Goal: Information Seeking & Learning: Learn about a topic

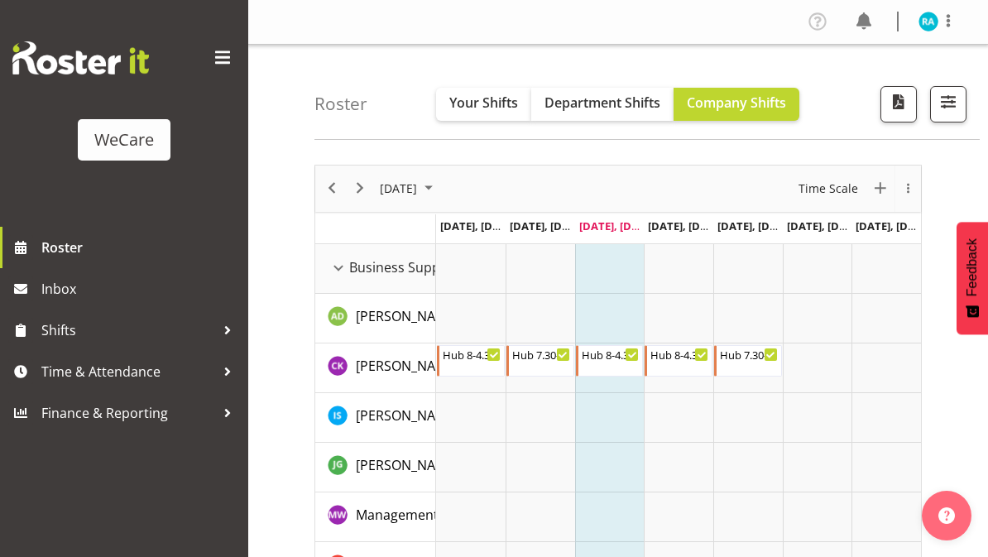
click at [223, 69] on span at bounding box center [222, 58] width 26 height 26
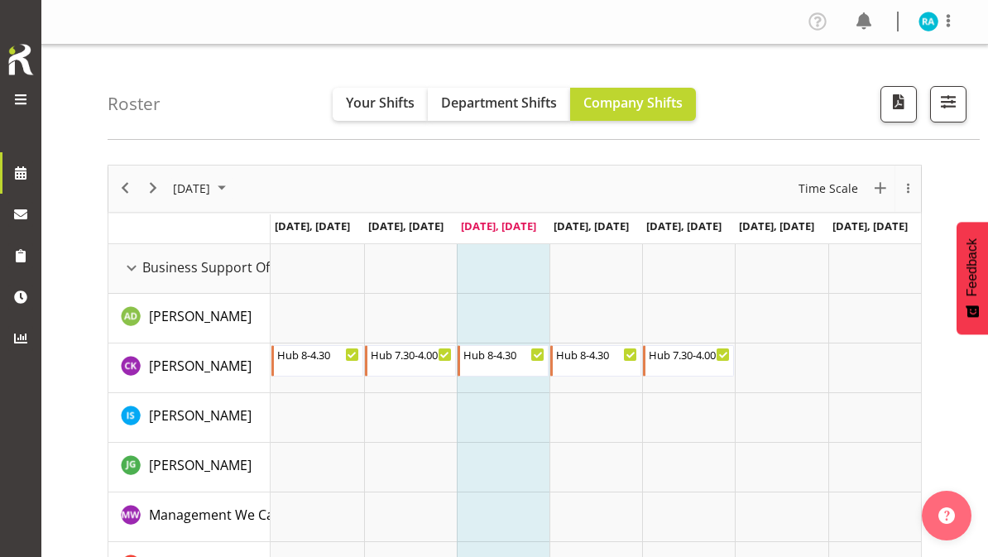
click at [19, 103] on span at bounding box center [21, 99] width 20 height 20
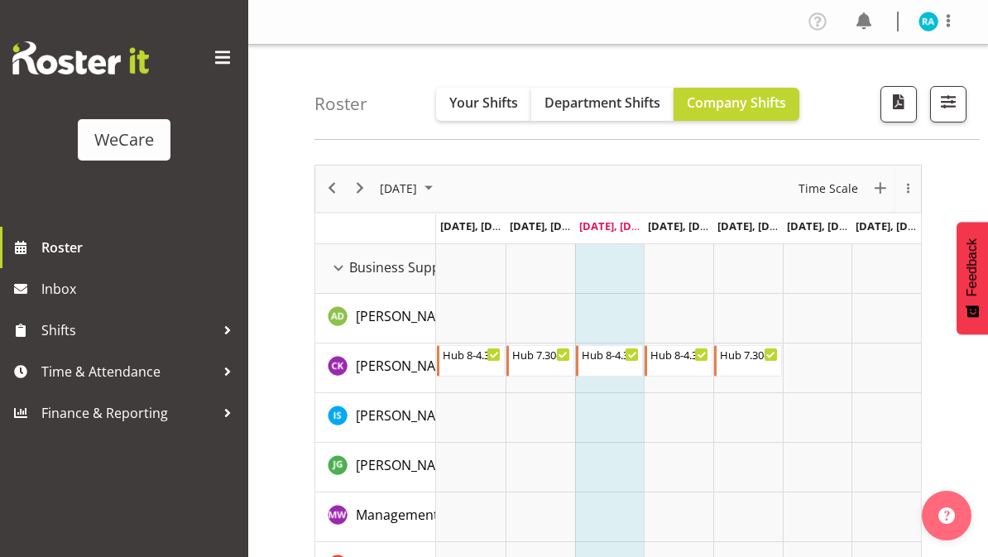
click at [63, 252] on span "Roster" at bounding box center [140, 247] width 199 height 25
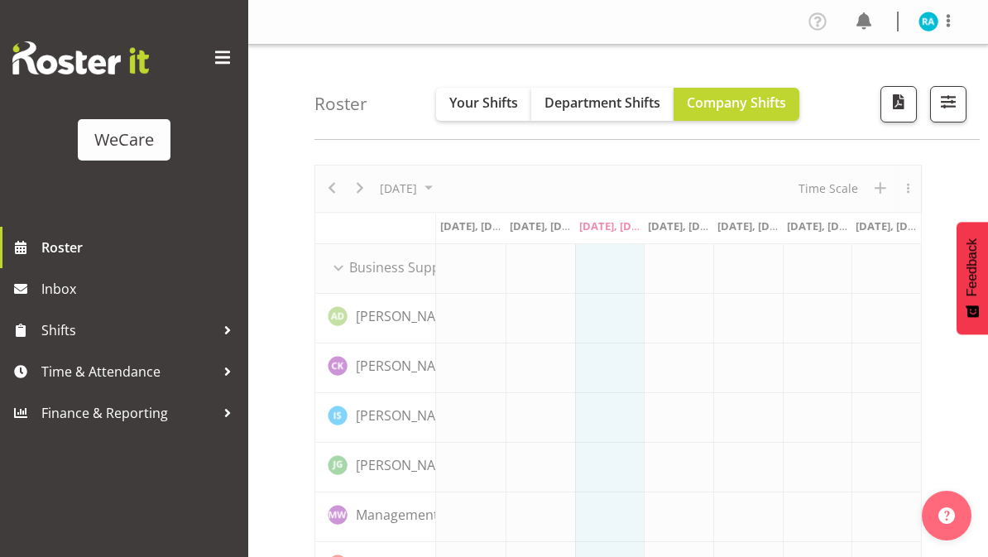
click at [204, 373] on span "Time & Attendance" at bounding box center [128, 371] width 174 height 25
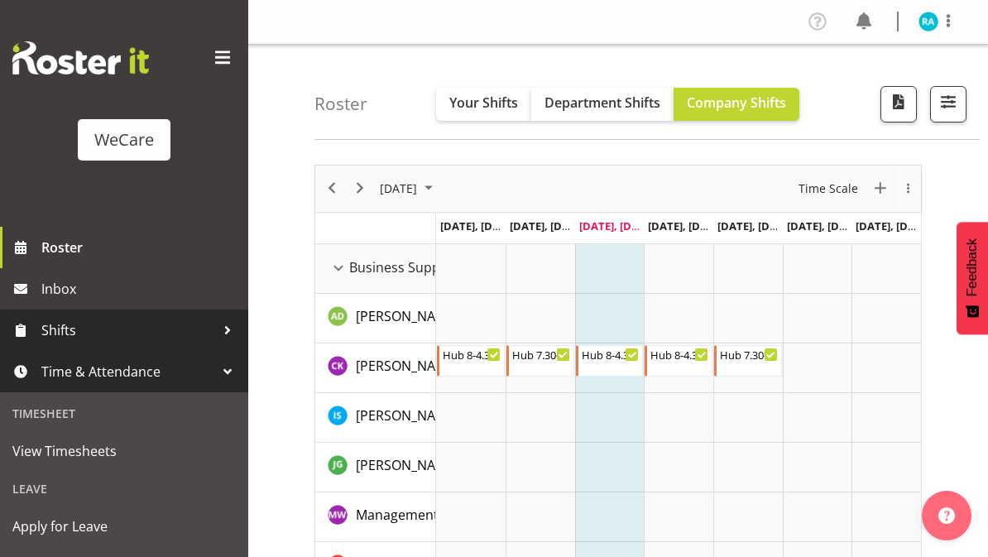
click at [223, 326] on div at bounding box center [227, 330] width 25 height 25
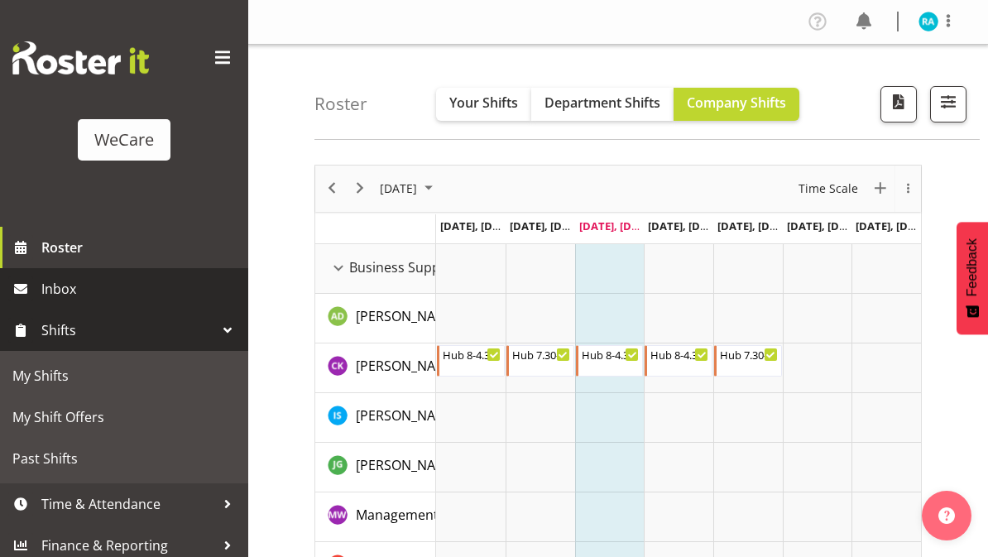
click at [57, 297] on span "Inbox" at bounding box center [140, 288] width 199 height 25
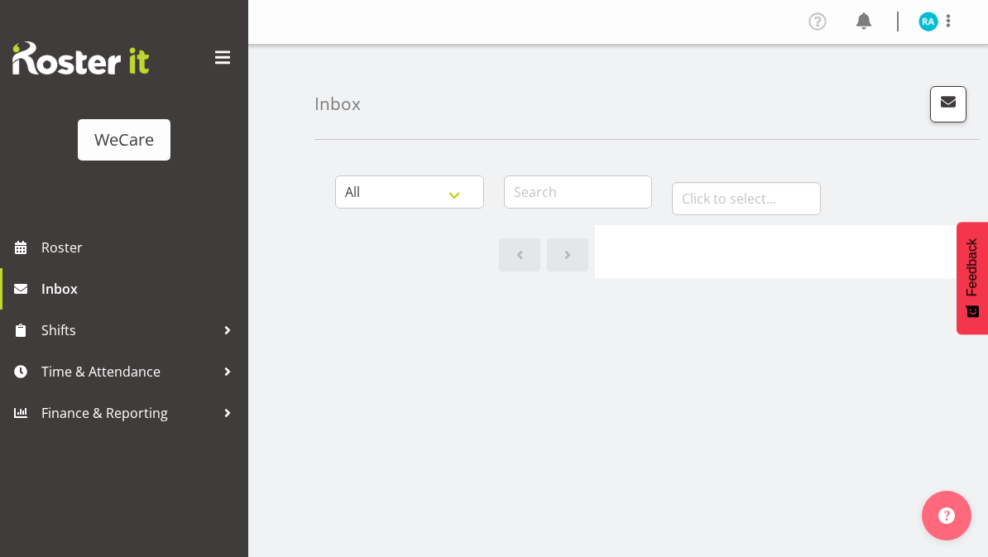
click at [122, 140] on div "WeCare" at bounding box center [124, 139] width 60 height 25
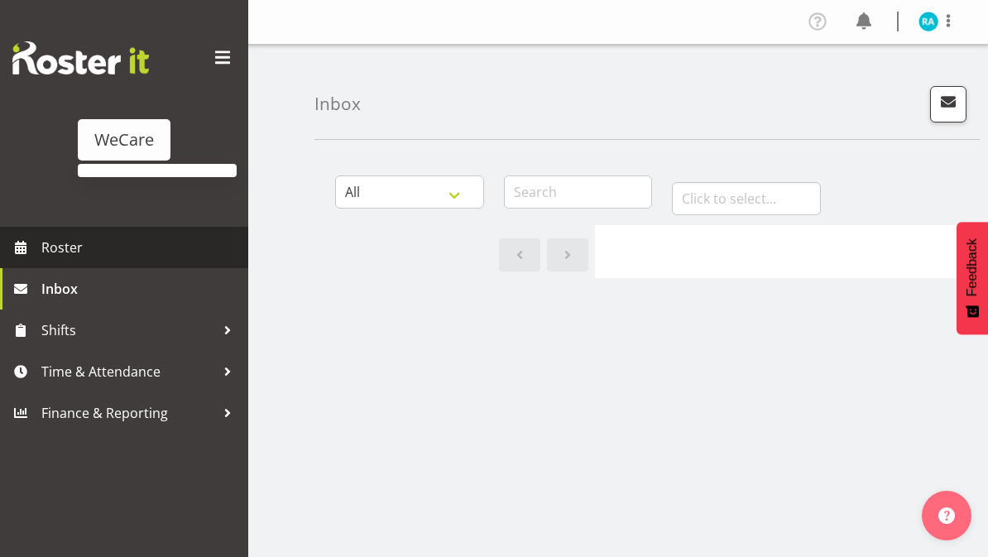
click at [53, 252] on span "Roster" at bounding box center [140, 247] width 199 height 25
click at [214, 60] on span at bounding box center [222, 58] width 26 height 26
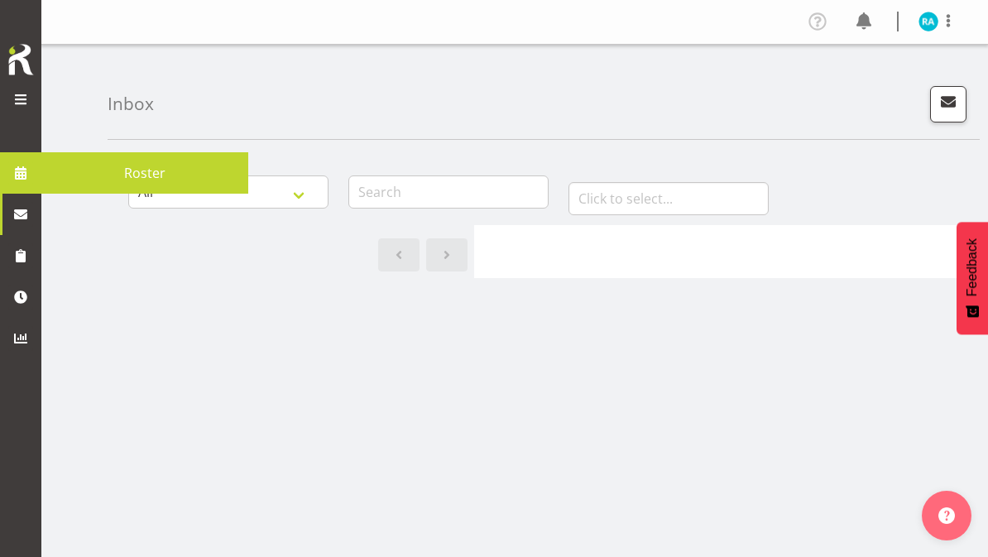
click at [160, 171] on span "Roster" at bounding box center [145, 173] width 190 height 25
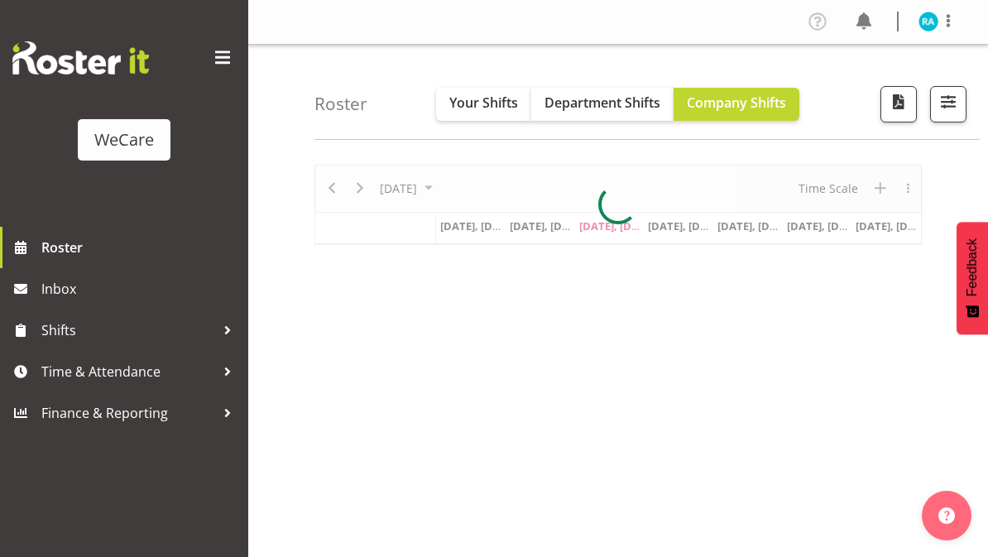
click at [223, 63] on span at bounding box center [222, 58] width 26 height 26
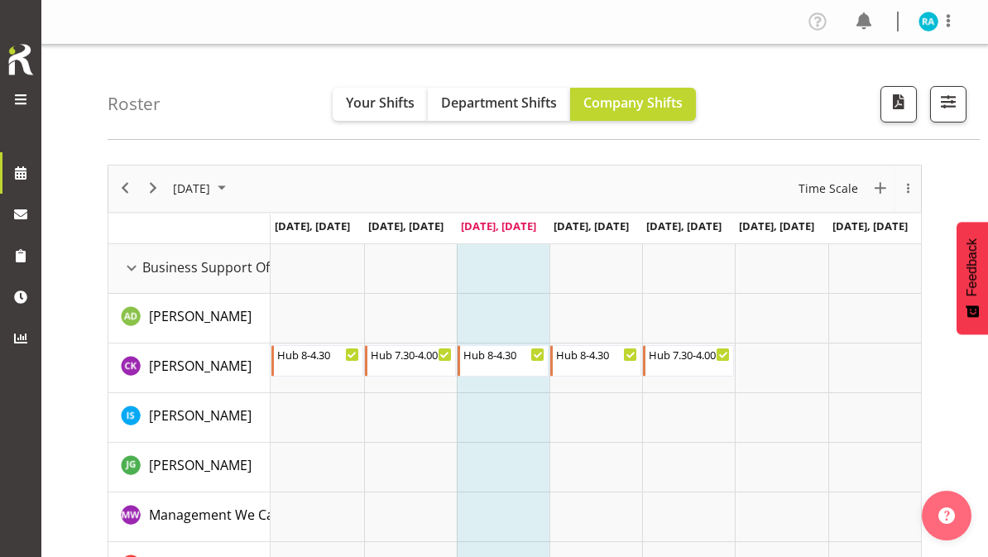
click at [364, 103] on span "Your Shifts" at bounding box center [380, 102] width 69 height 18
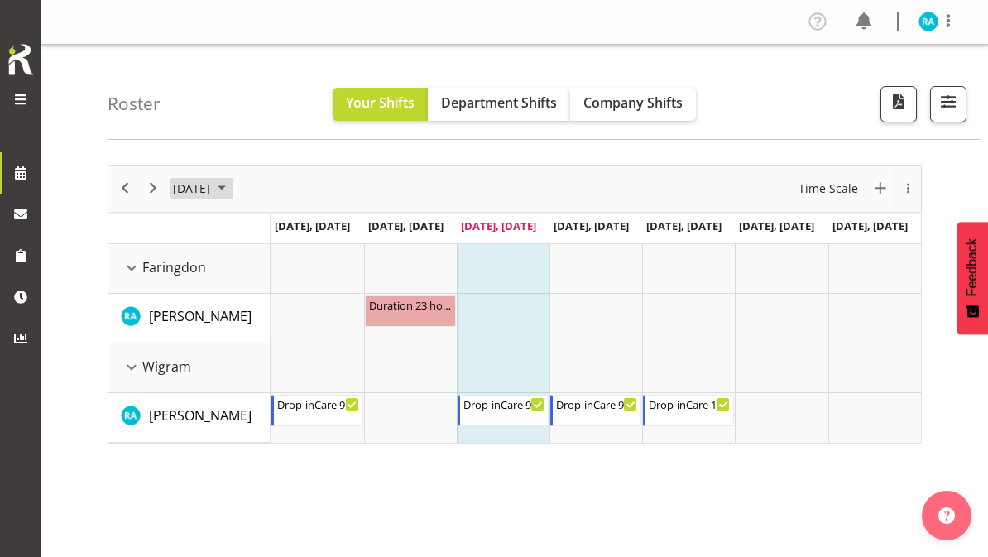
click at [212, 187] on span "[DATE]" at bounding box center [191, 188] width 41 height 21
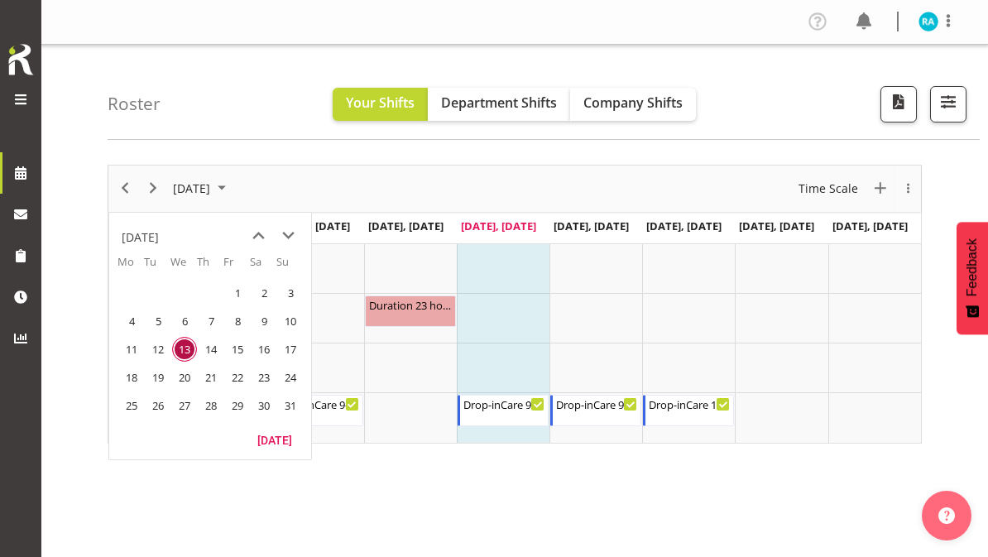
click at [294, 237] on span "next month" at bounding box center [288, 236] width 29 height 30
click at [133, 324] on span "8" at bounding box center [131, 321] width 25 height 25
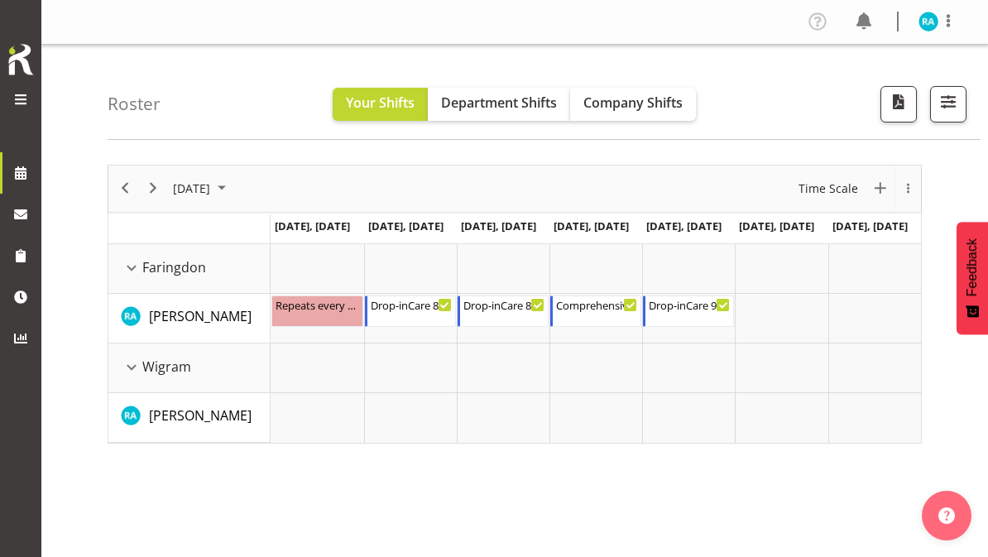
click at [232, 188] on span "August 2025" at bounding box center [222, 188] width 20 height 21
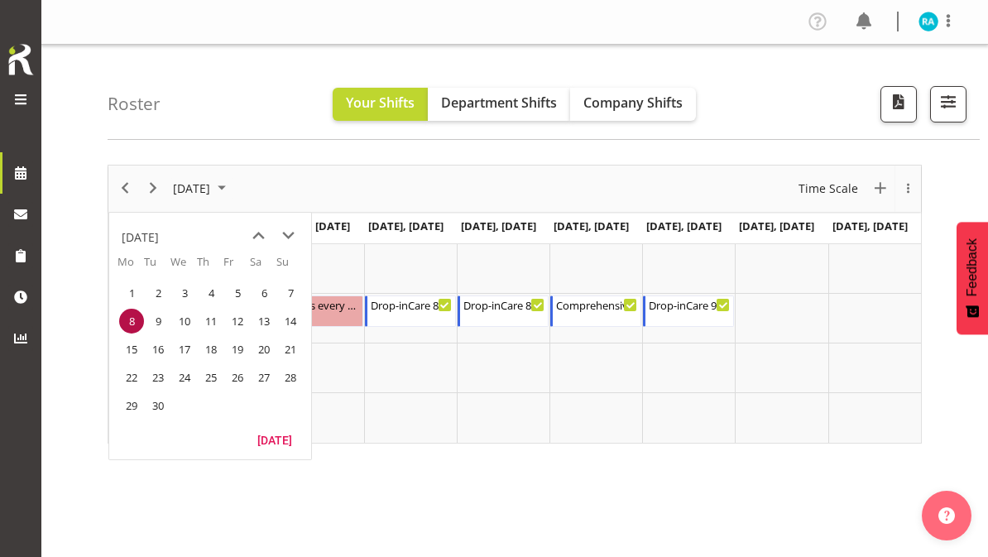
click at [132, 349] on span "15" at bounding box center [131, 349] width 25 height 25
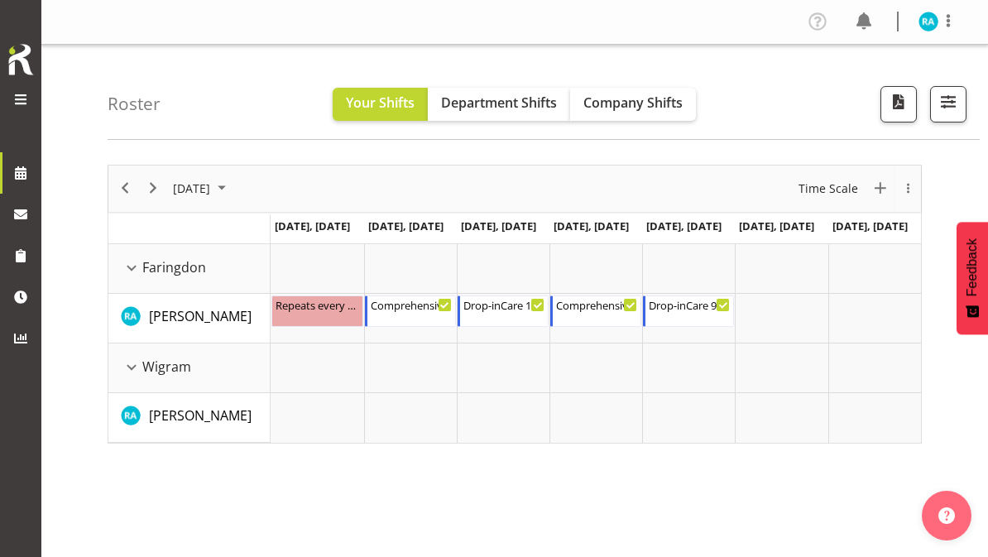
click at [232, 186] on span "August 2025" at bounding box center [222, 188] width 20 height 21
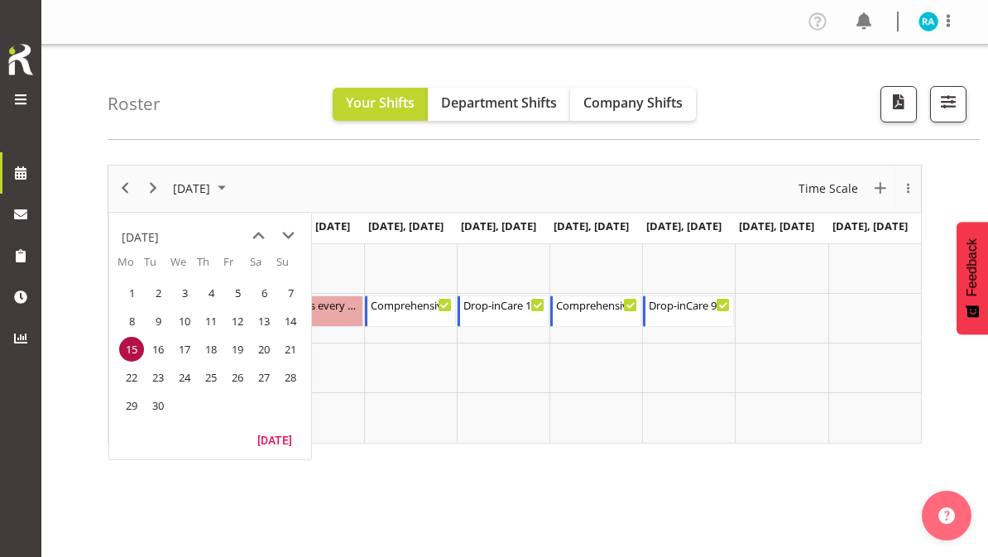
click at [131, 378] on span "22" at bounding box center [131, 377] width 25 height 25
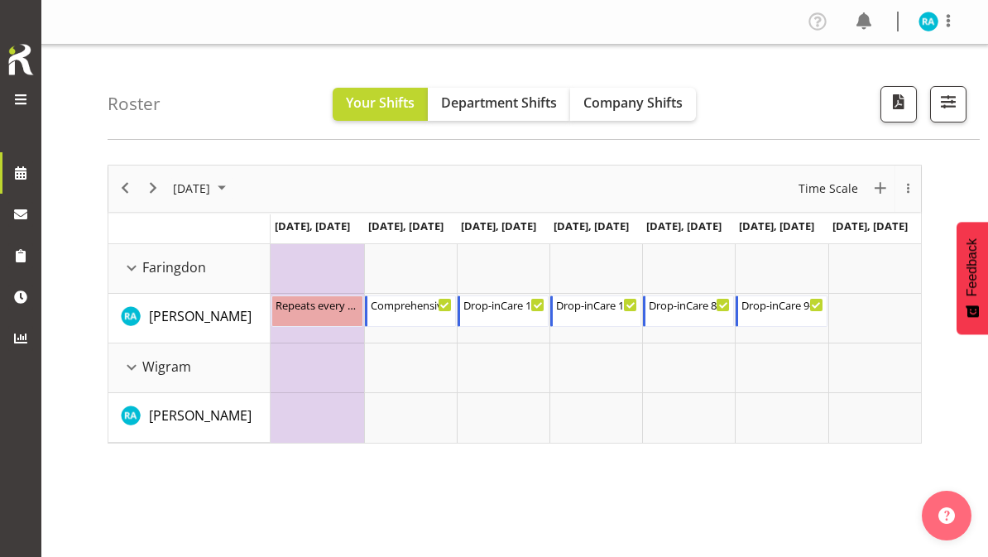
click at [232, 189] on span "September 2025" at bounding box center [222, 188] width 20 height 21
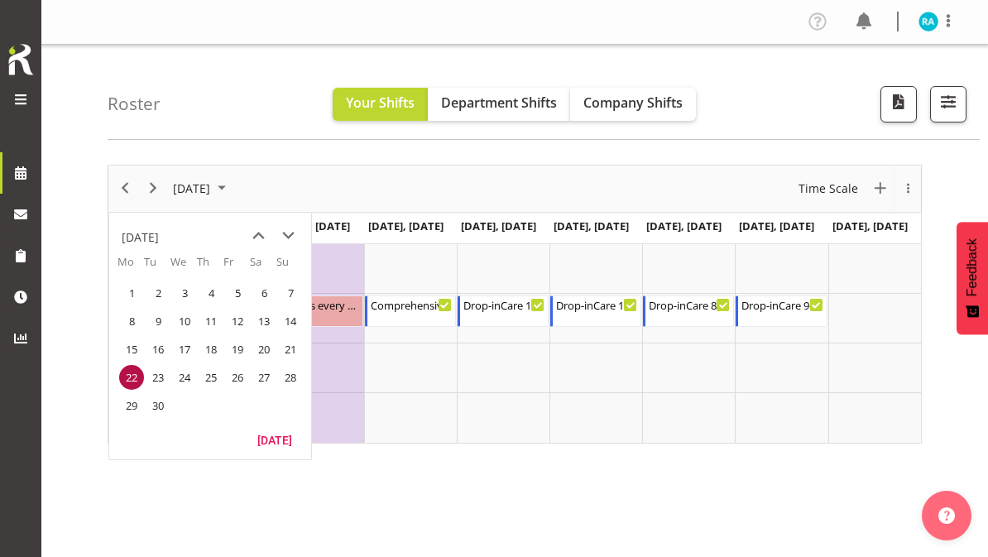
click at [132, 404] on span "29" at bounding box center [131, 405] width 25 height 25
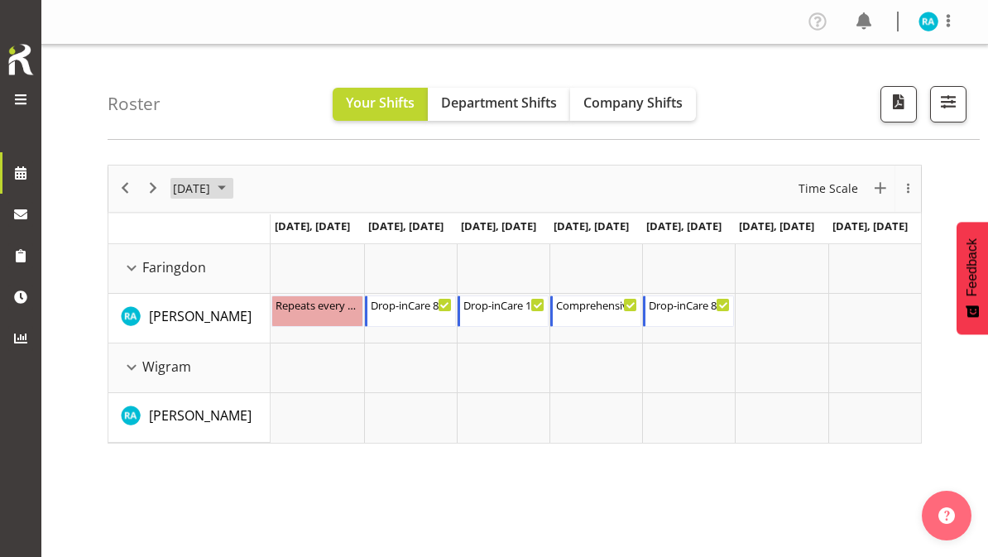
click at [212, 188] on span "September 2025" at bounding box center [191, 188] width 41 height 21
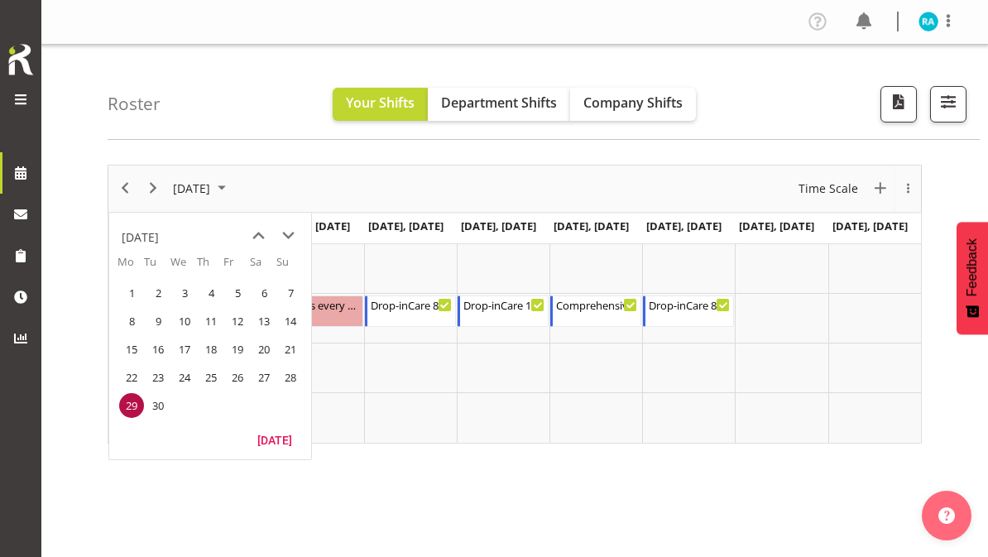
click at [281, 241] on span "next month" at bounding box center [288, 236] width 29 height 30
click at [135, 320] on span "6" at bounding box center [131, 321] width 25 height 25
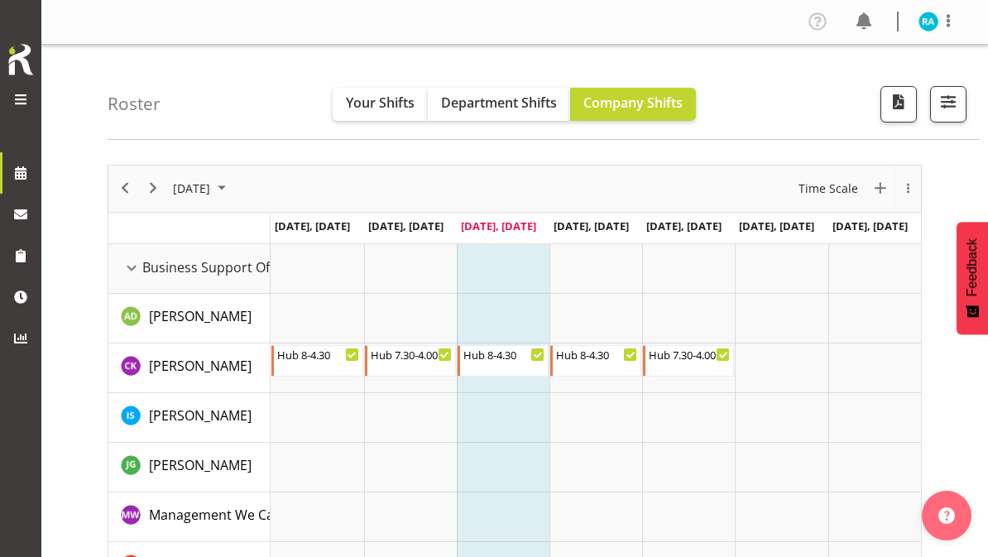
click at [368, 108] on span "Your Shifts" at bounding box center [380, 102] width 69 height 18
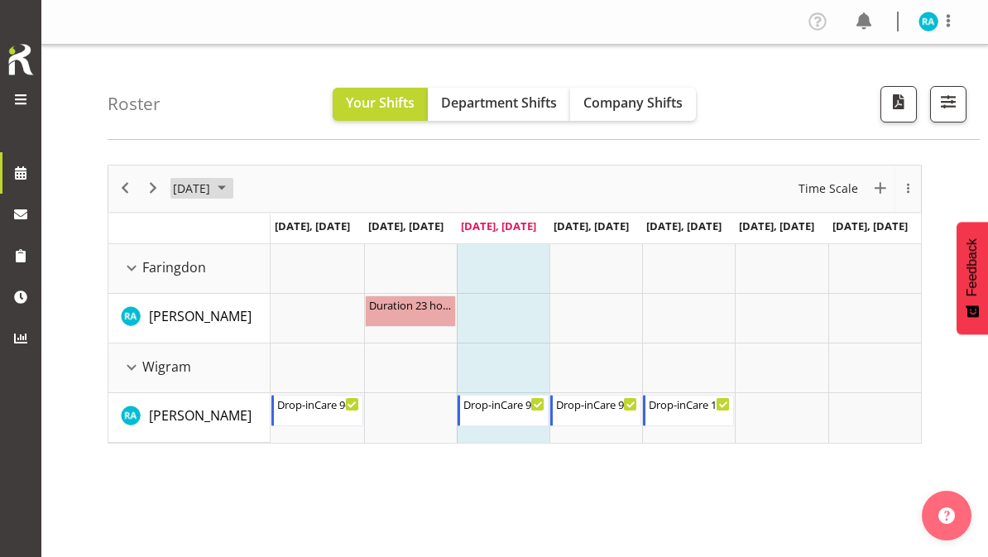
click at [232, 181] on span "August 2025" at bounding box center [222, 188] width 20 height 21
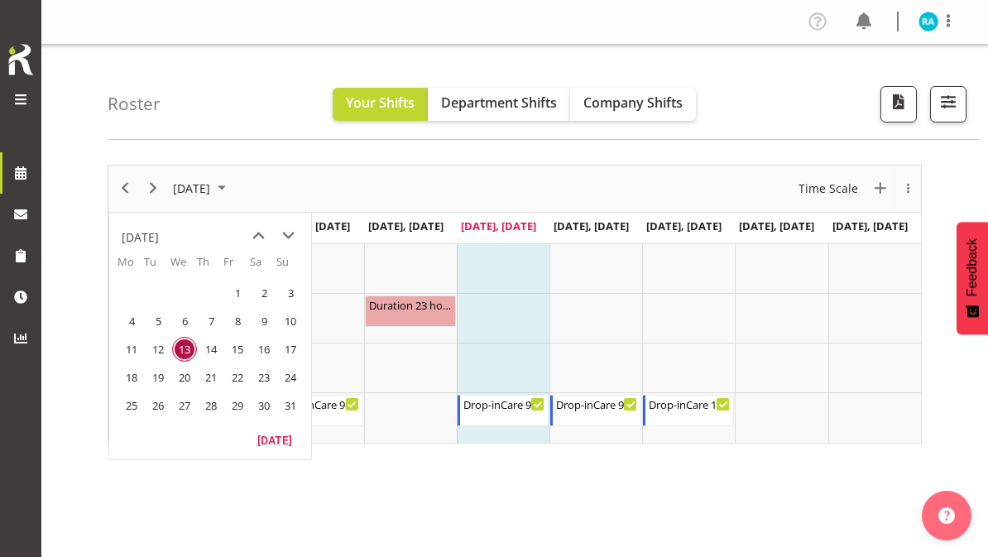
click at [141, 375] on span "18" at bounding box center [131, 377] width 25 height 25
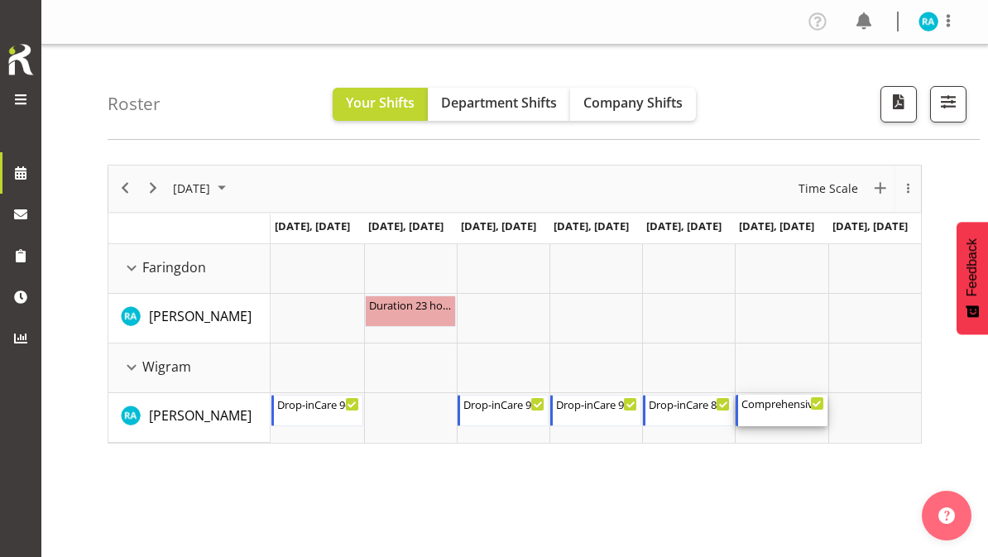
click at [784, 415] on div "Comprehensive Consult 12:30 PM - 2:30 PM" at bounding box center [782, 410] width 82 height 31
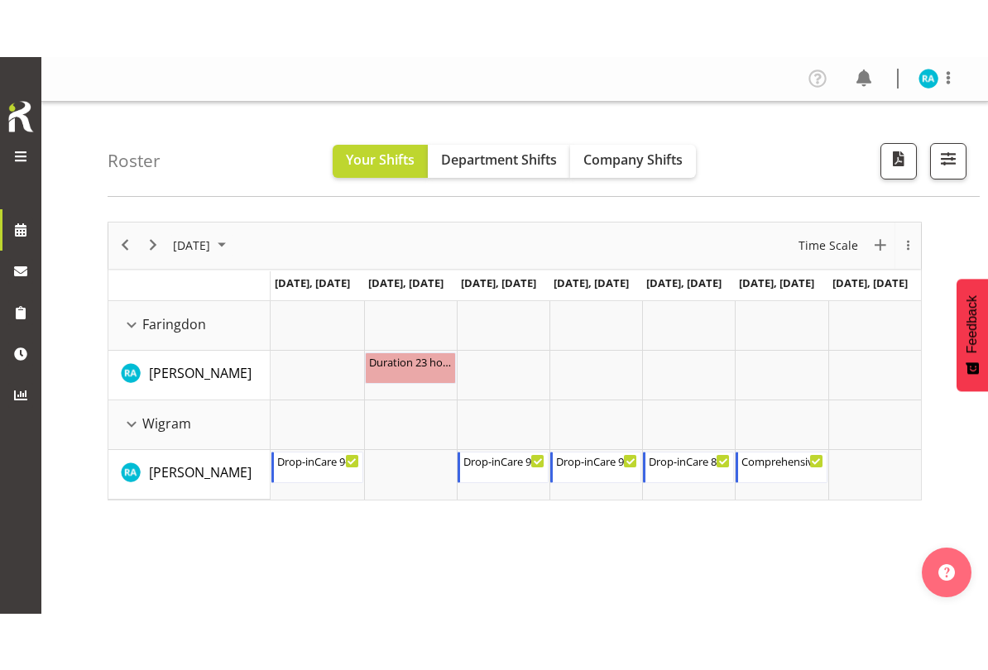
scroll to position [69, 0]
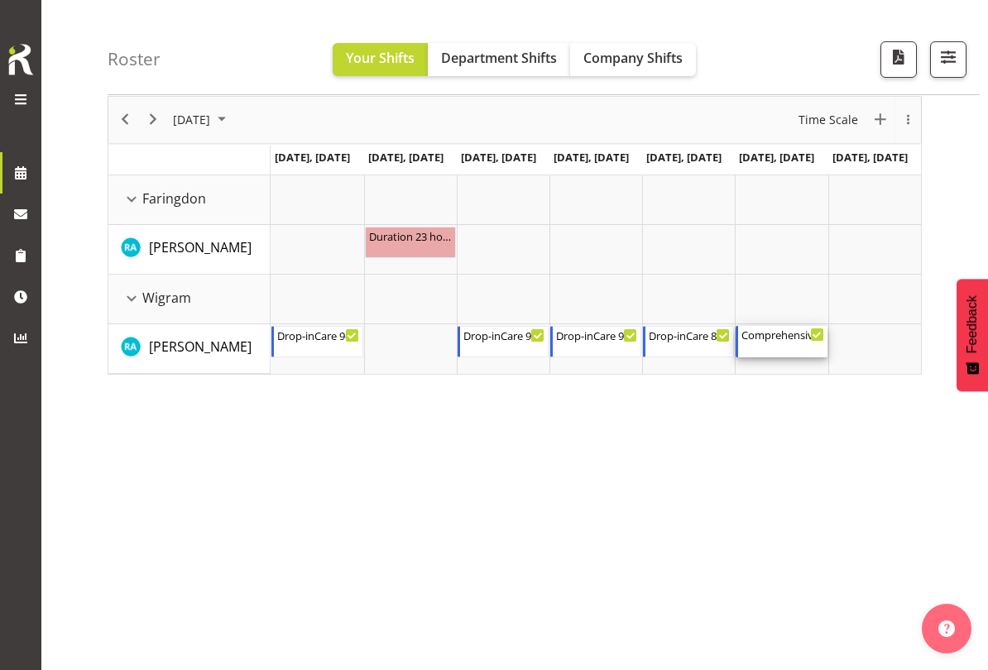
click at [816, 338] on icon "Timeline Week of August 18, 2025" at bounding box center [816, 335] width 8 height 6
click at [787, 335] on div "Comprehensive Consult" at bounding box center [782, 334] width 82 height 17
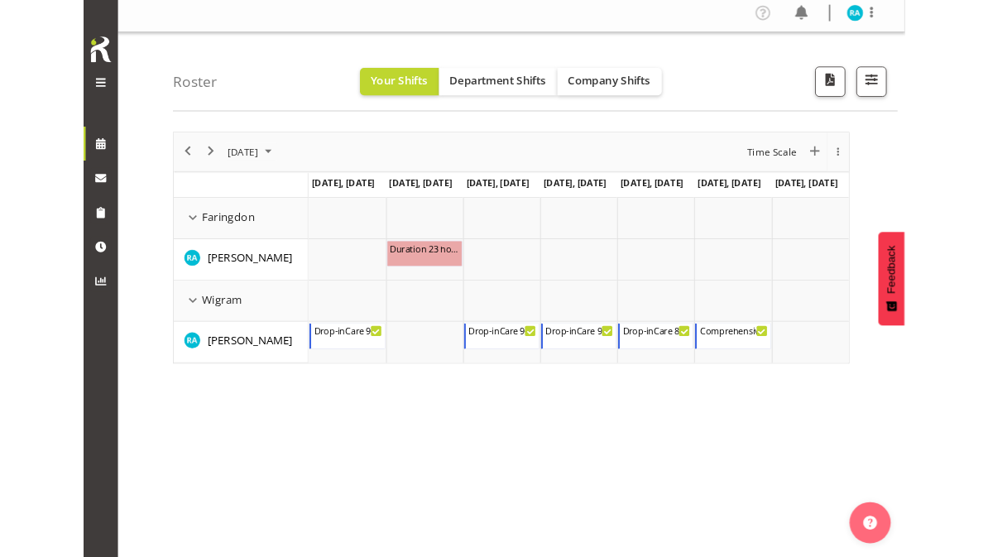
scroll to position [0, 0]
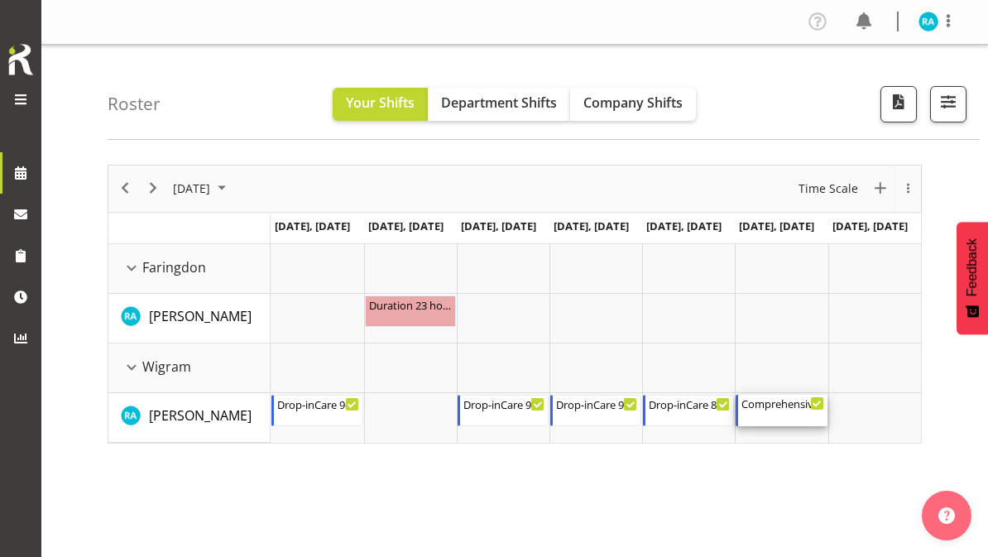
click at [798, 410] on div "Comprehensive Consult 12:30 PM - 2:30 PM" at bounding box center [782, 410] width 82 height 31
click at [819, 410] on div "Timeline Week of August 18, 2025" at bounding box center [782, 410] width 82 height 1
click at [880, 191] on span "New Event" at bounding box center [880, 188] width 20 height 21
click at [232, 185] on span "August 2025" at bounding box center [222, 188] width 20 height 21
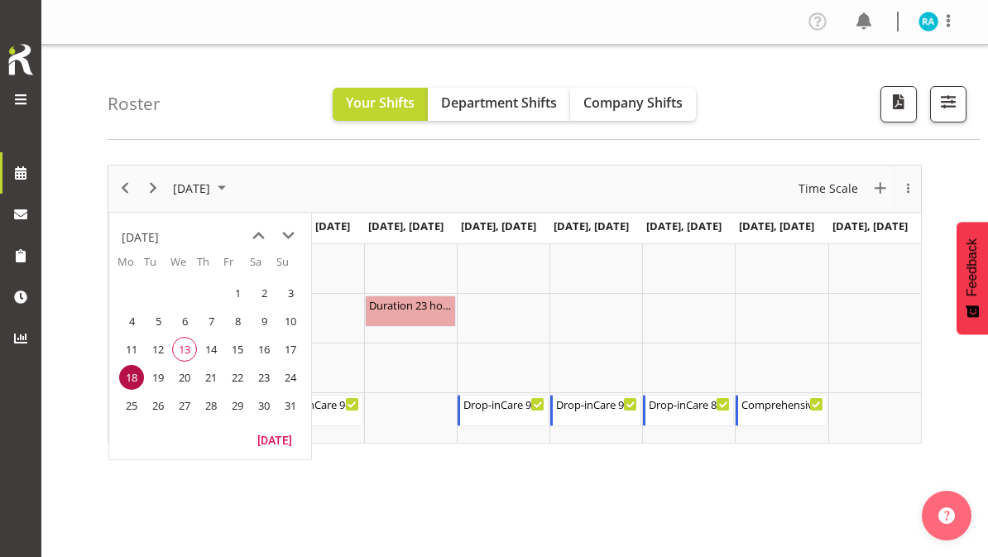
click at [286, 233] on span "next month" at bounding box center [288, 236] width 29 height 30
click at [279, 440] on button "[DATE]" at bounding box center [275, 439] width 56 height 23
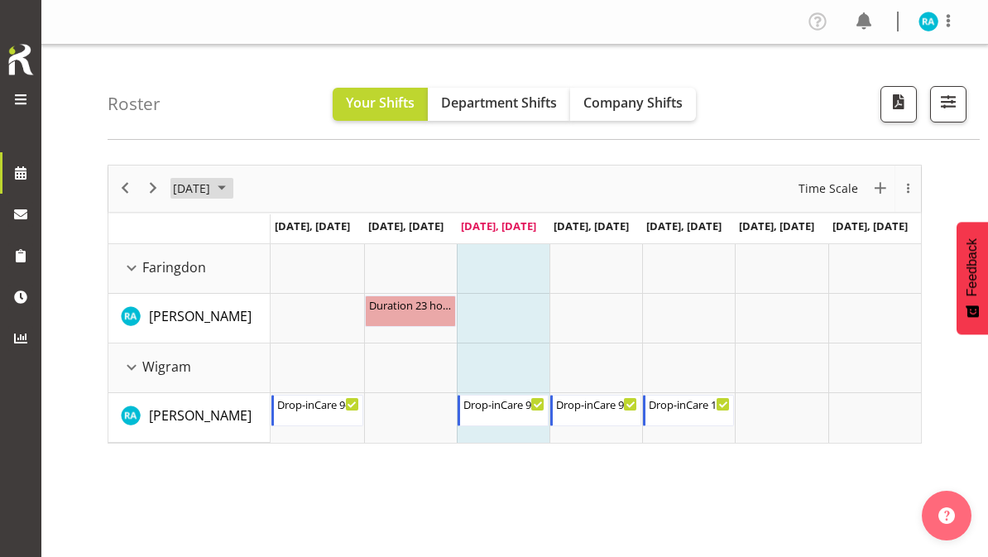
click at [212, 194] on span "[DATE]" at bounding box center [191, 188] width 41 height 21
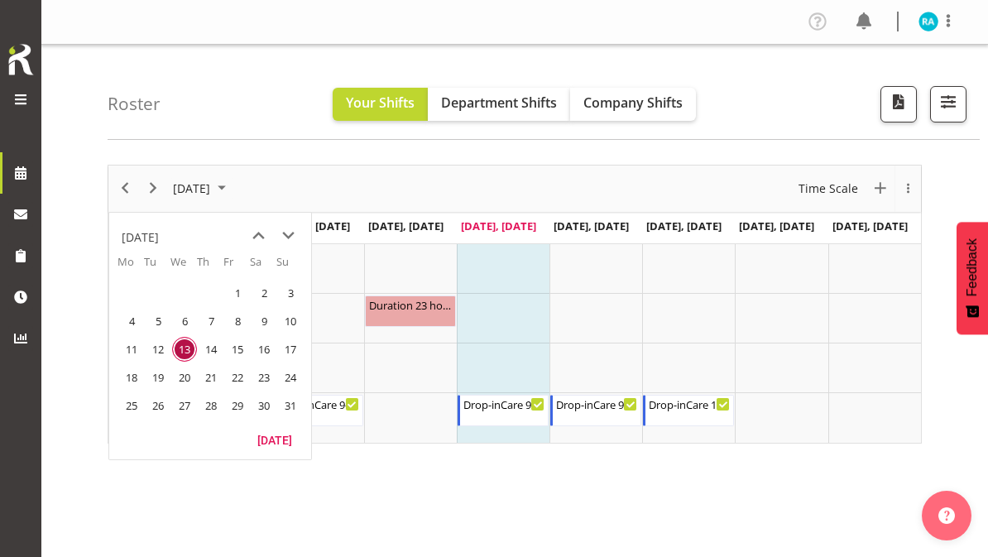
click at [133, 376] on span "18" at bounding box center [131, 377] width 25 height 25
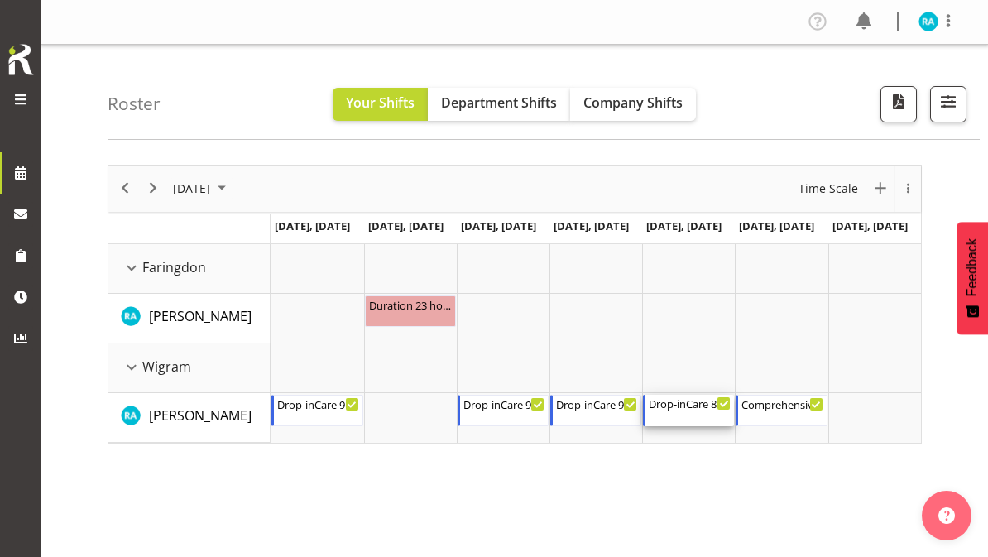
click at [720, 403] on icon "Timeline Week of August 18, 2025" at bounding box center [724, 404] width 8 height 8
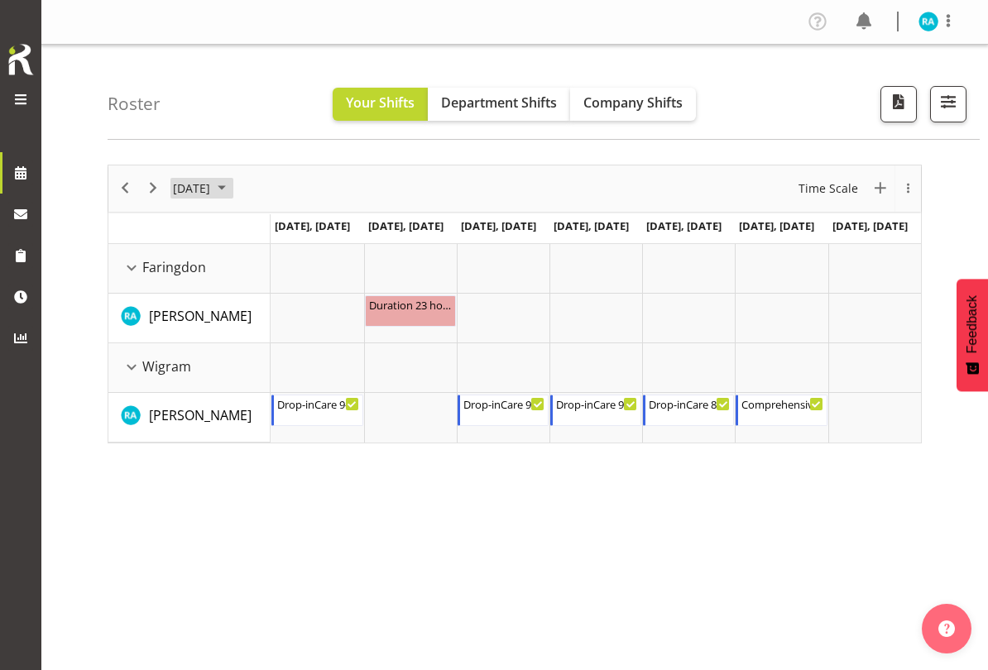
click at [212, 178] on span "[DATE]" at bounding box center [191, 188] width 41 height 21
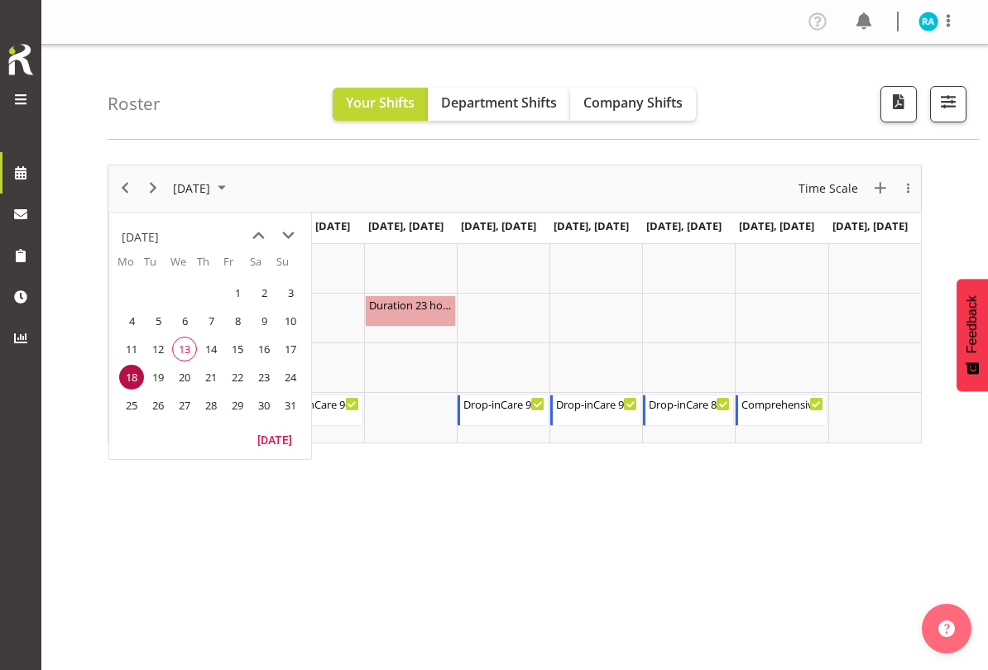
click at [137, 403] on span "25" at bounding box center [131, 405] width 25 height 25
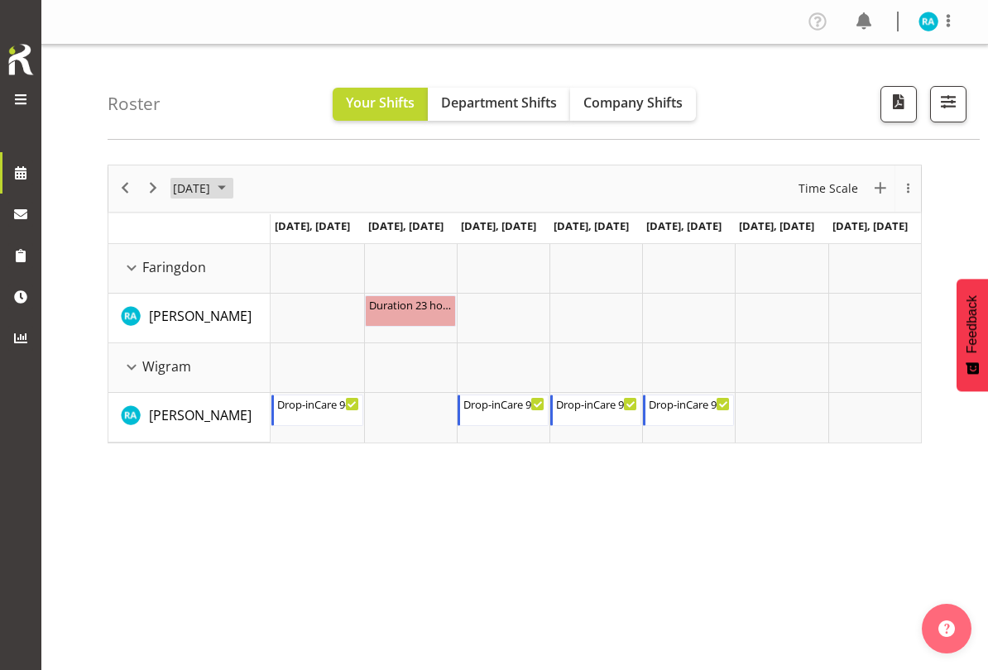
click at [212, 190] on span "[DATE]" at bounding box center [191, 188] width 41 height 21
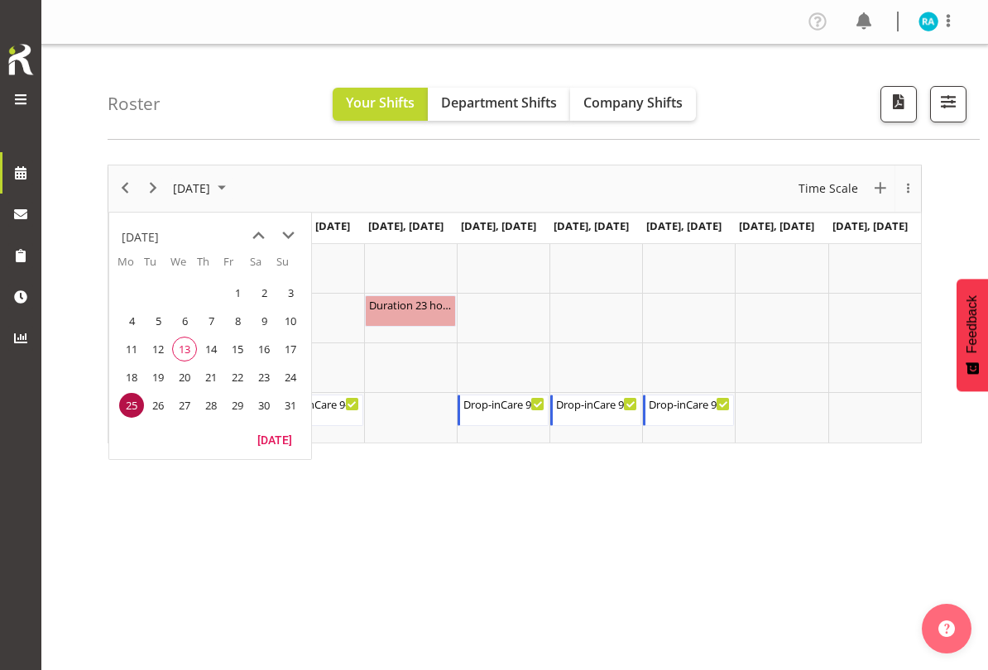
click at [283, 232] on span "next month" at bounding box center [288, 236] width 29 height 30
click at [129, 290] on span "1" at bounding box center [131, 292] width 25 height 25
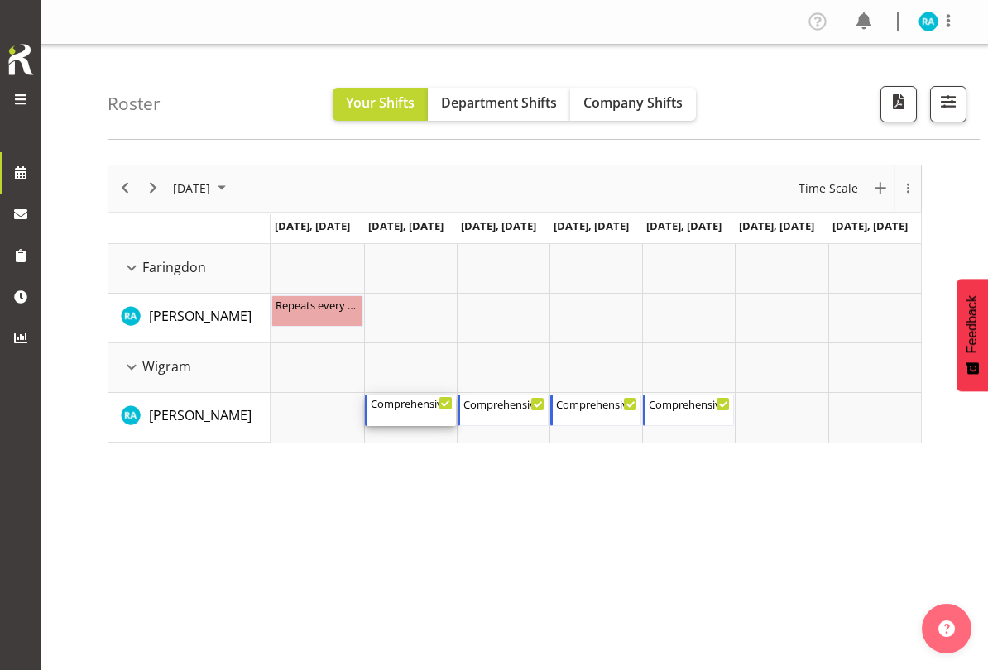
click at [443, 410] on div "Comprehensive Consult 10-6 10:00 AM - 6:00 PM" at bounding box center [412, 410] width 82 height 31
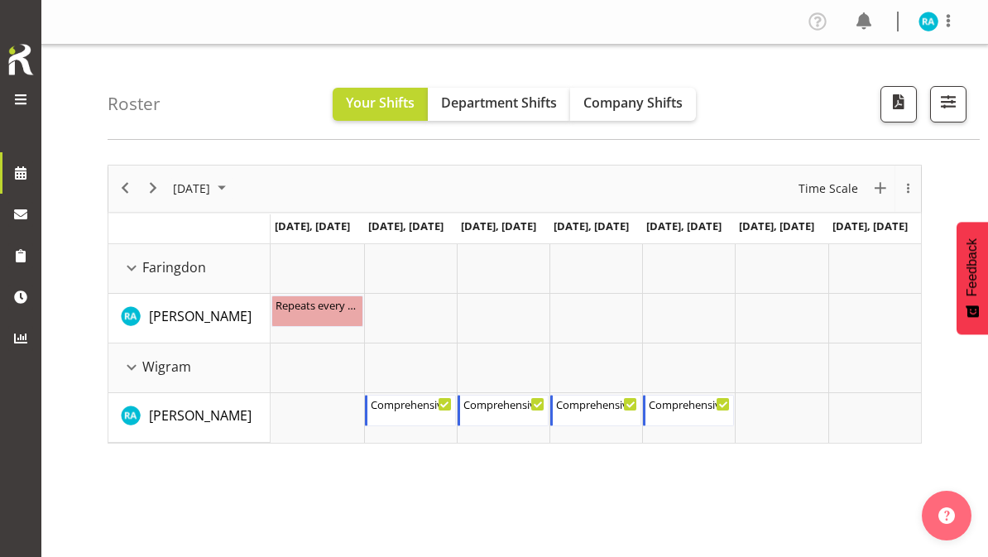
click at [627, 111] on span "Company Shifts" at bounding box center [632, 102] width 99 height 18
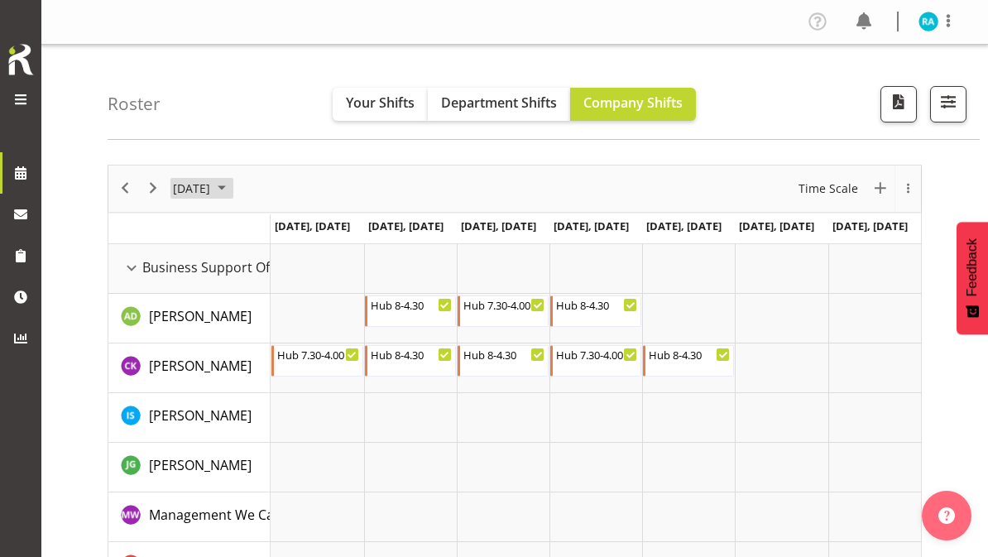
click at [212, 191] on span "September 2025" at bounding box center [191, 188] width 41 height 21
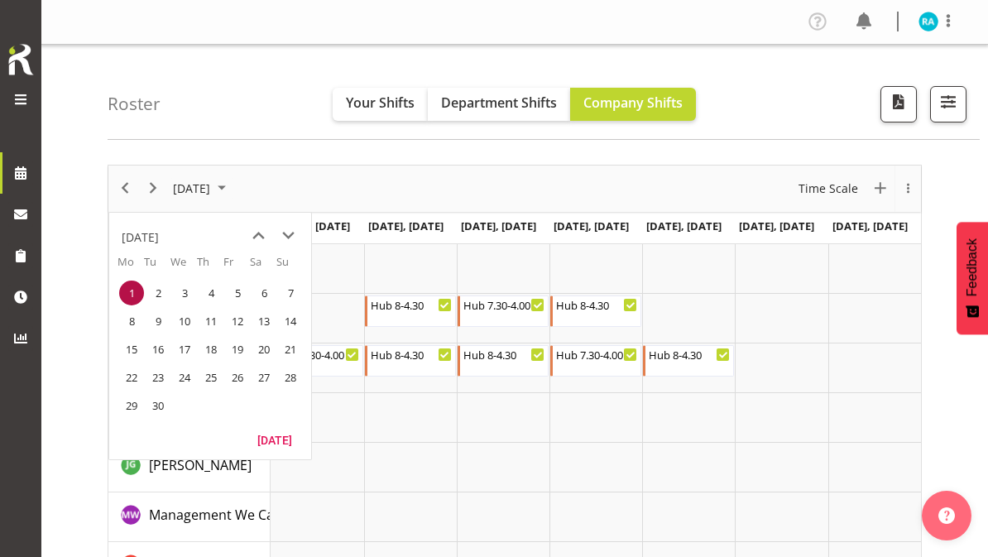
click at [255, 233] on span "previous month" at bounding box center [258, 236] width 29 height 30
click at [134, 348] on span "11" at bounding box center [131, 349] width 25 height 25
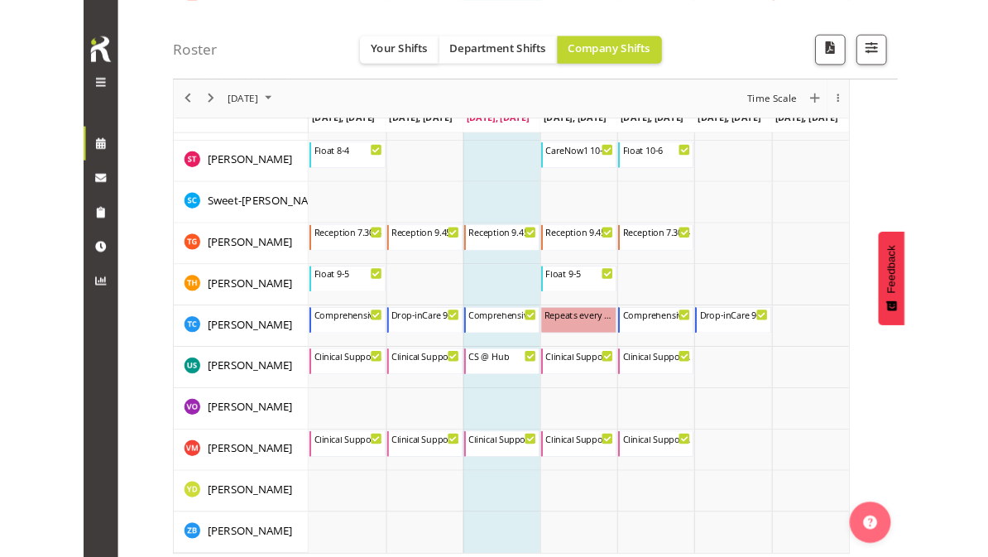
scroll to position [5879, 0]
